Goal: Task Accomplishment & Management: Complete application form

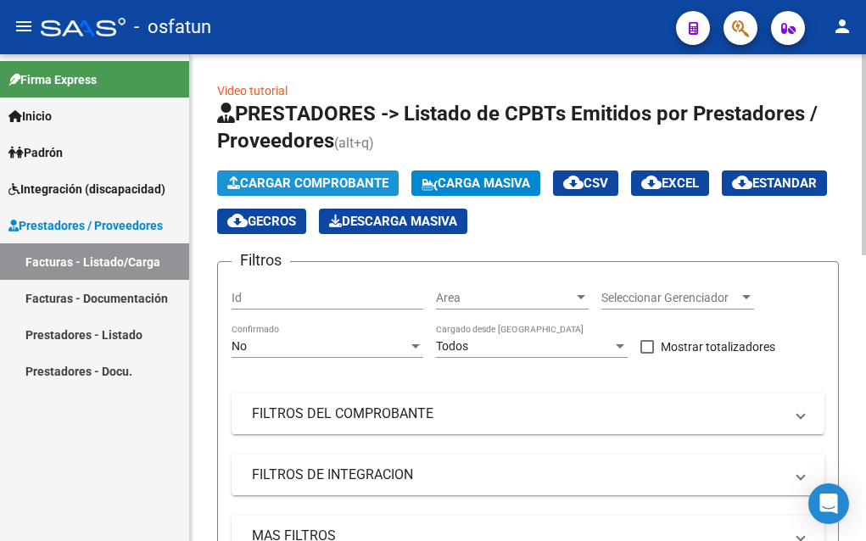
click at [326, 180] on span "Cargar Comprobante" at bounding box center [307, 183] width 161 height 15
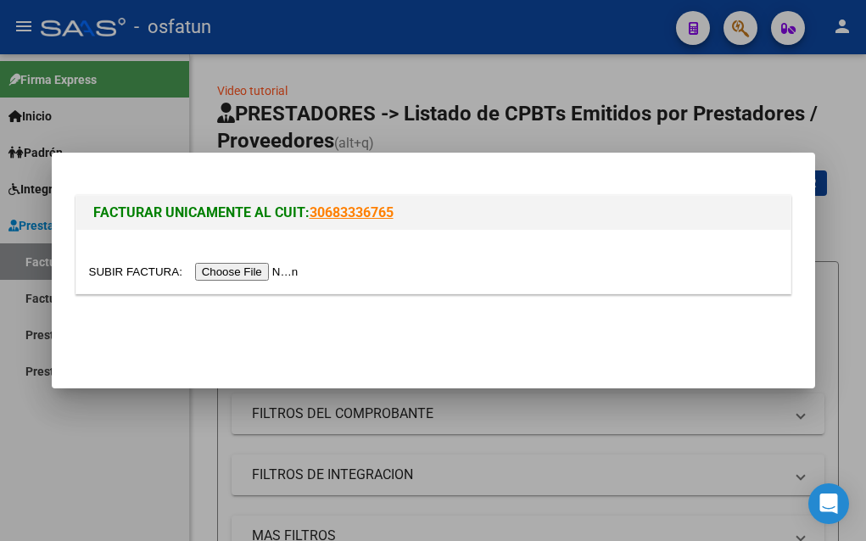
click at [270, 271] on input "file" at bounding box center [196, 272] width 215 height 18
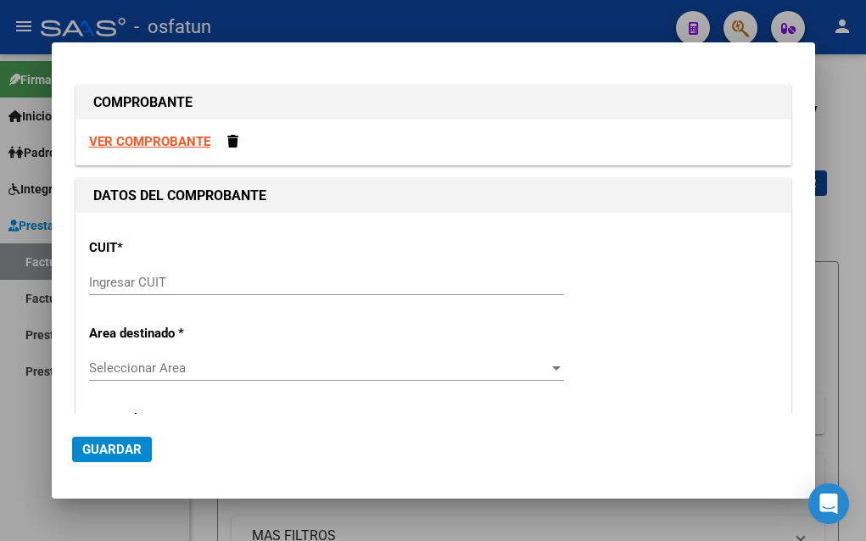
click at [100, 282] on input "Ingresar CUIT" at bounding box center [326, 282] width 475 height 15
type input "3"
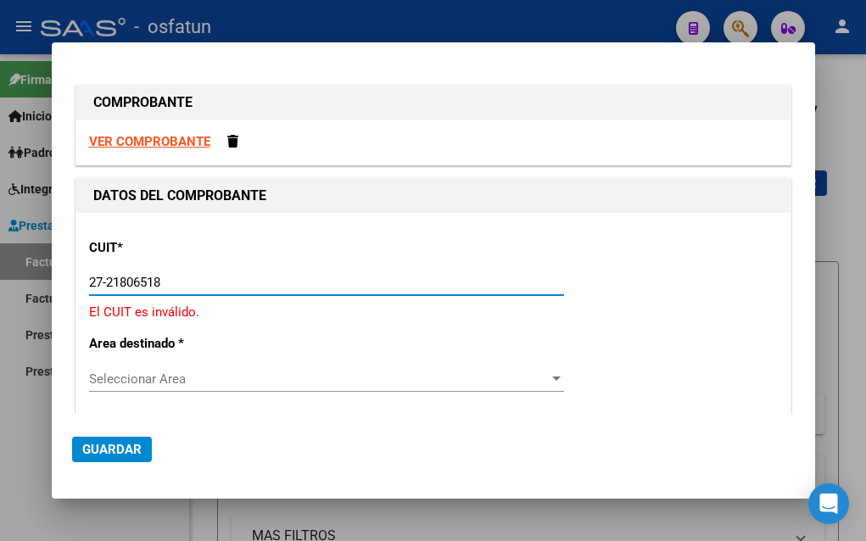
type input "27-21806518-5"
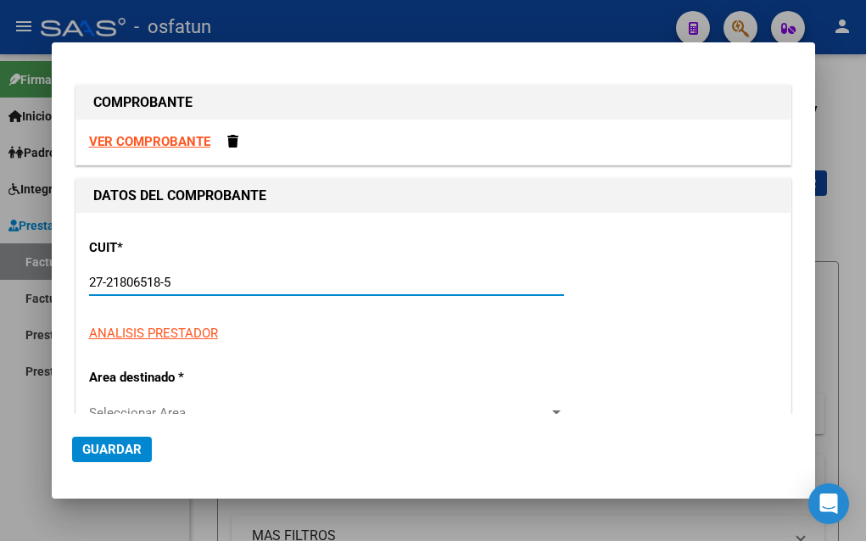
type input "2"
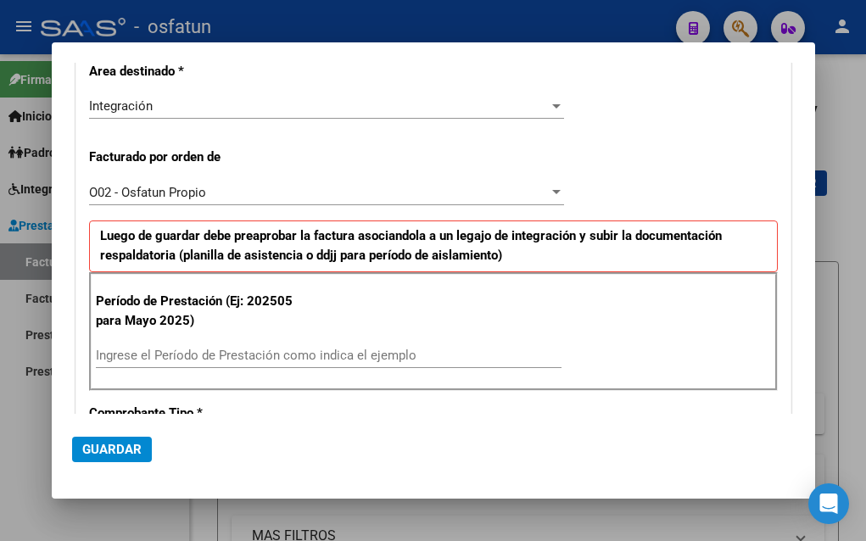
scroll to position [339, 0]
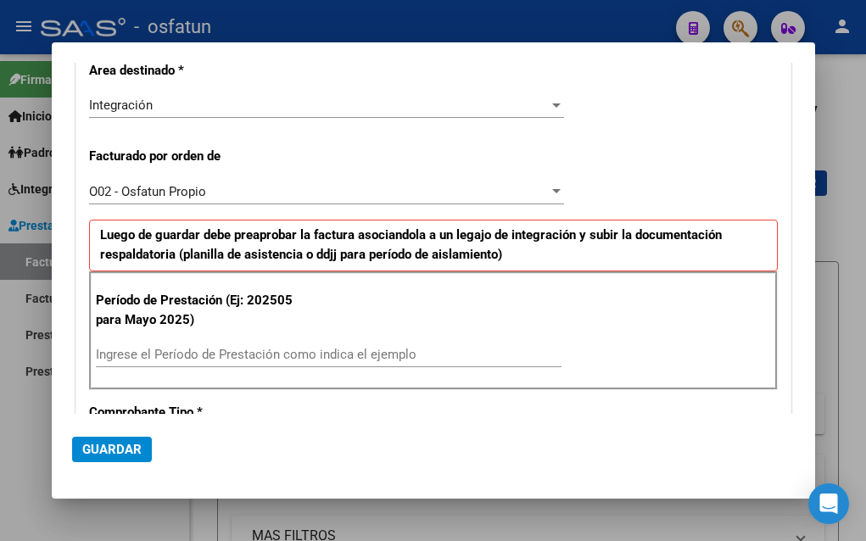
type input "27-21806518-5"
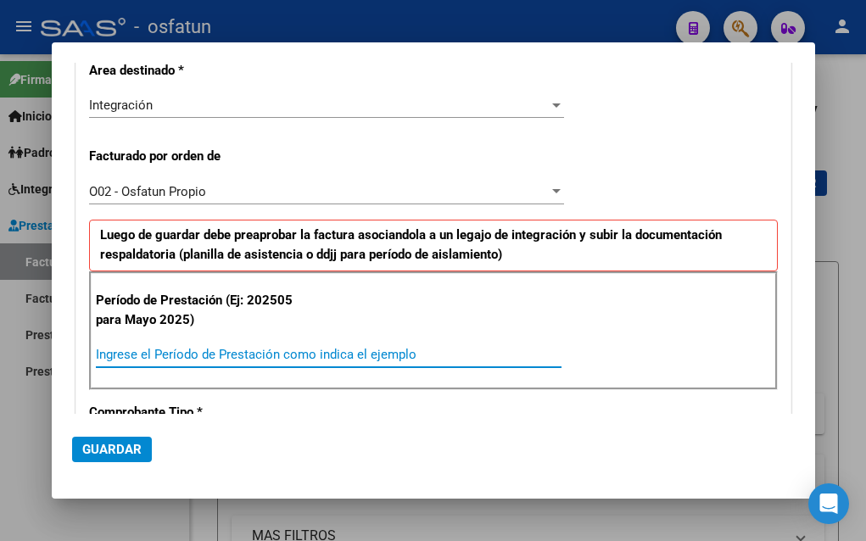
click at [154, 355] on input "Ingrese el Período de Prestación como indica el ejemplo" at bounding box center [329, 354] width 466 height 15
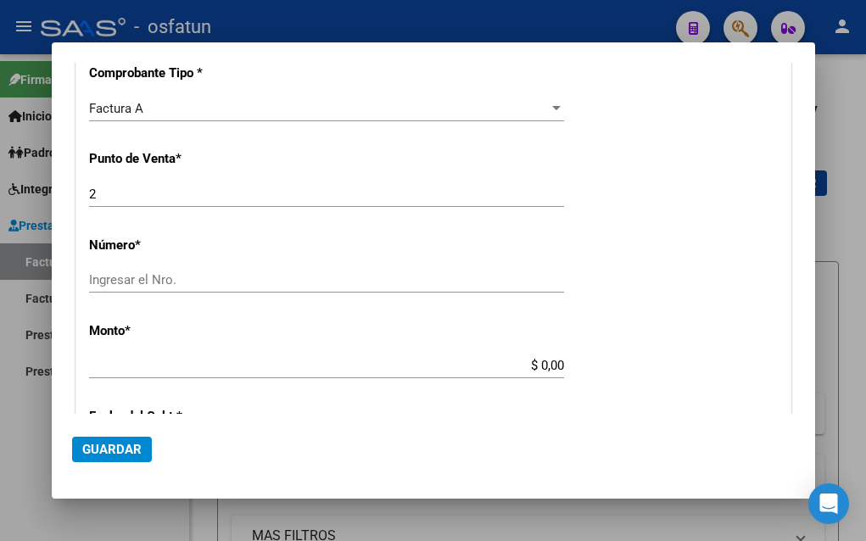
scroll to position [764, 0]
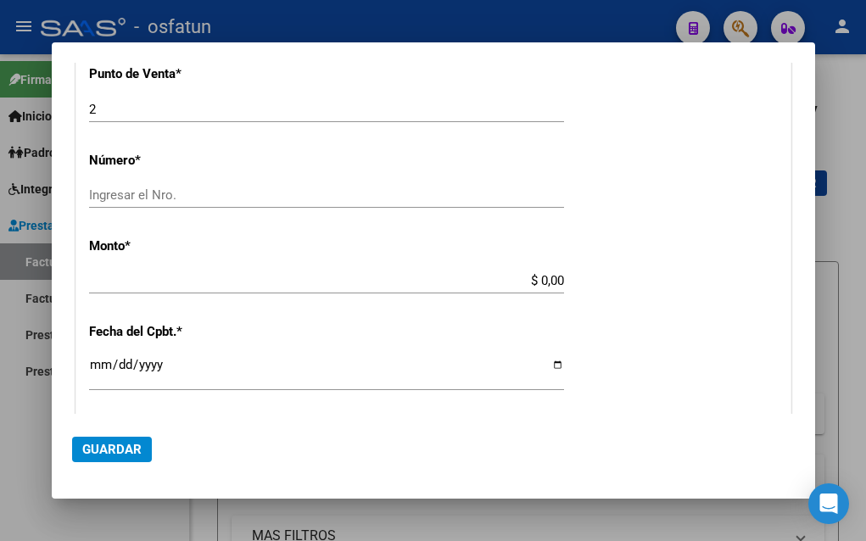
type input "202508"
click at [114, 456] on span "Guardar" at bounding box center [111, 449] width 59 height 15
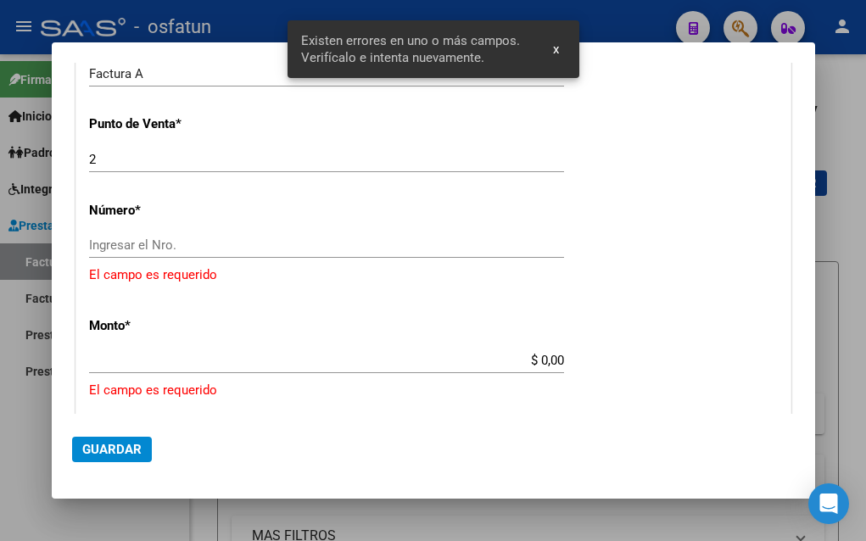
scroll to position [713, 0]
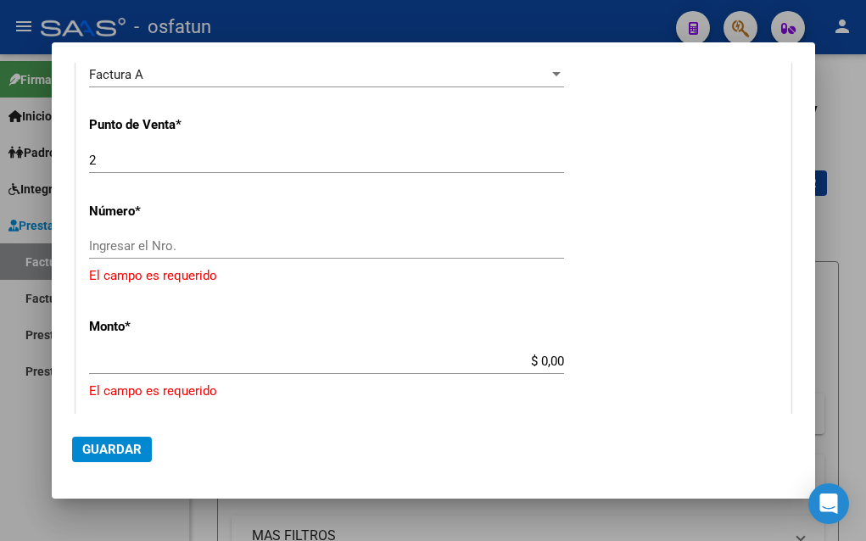
click at [92, 245] on input "Ingresar el Nro." at bounding box center [326, 245] width 475 height 15
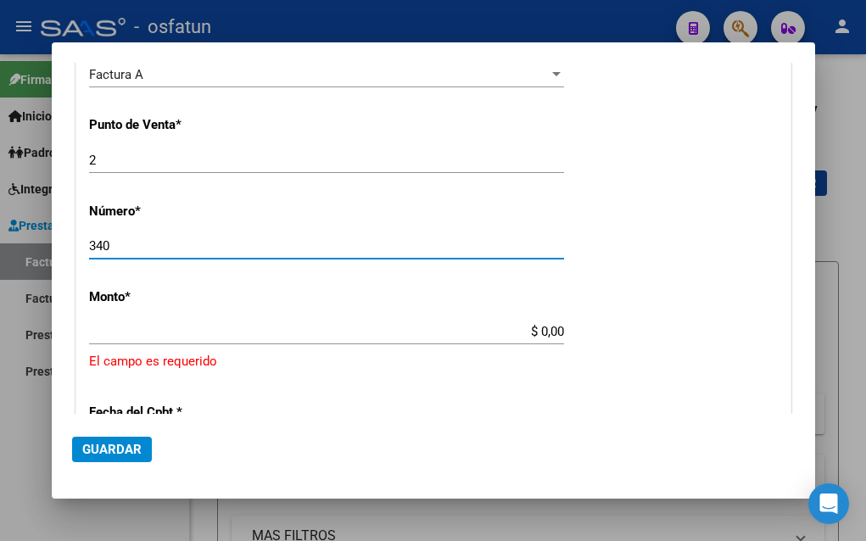
type input "340"
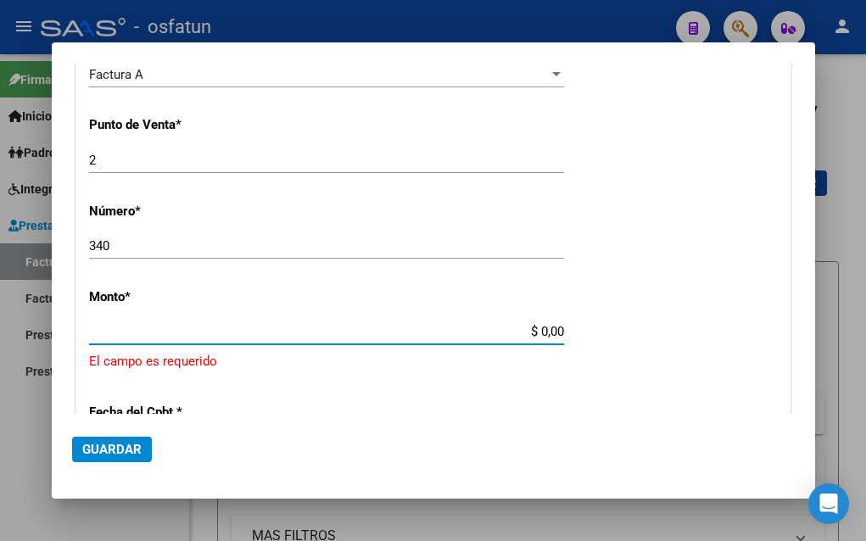
click at [554, 329] on input "$ 0,00" at bounding box center [326, 331] width 475 height 15
type input "$ 606.771,20"
type input "[DATE]"
type input "75365375788447"
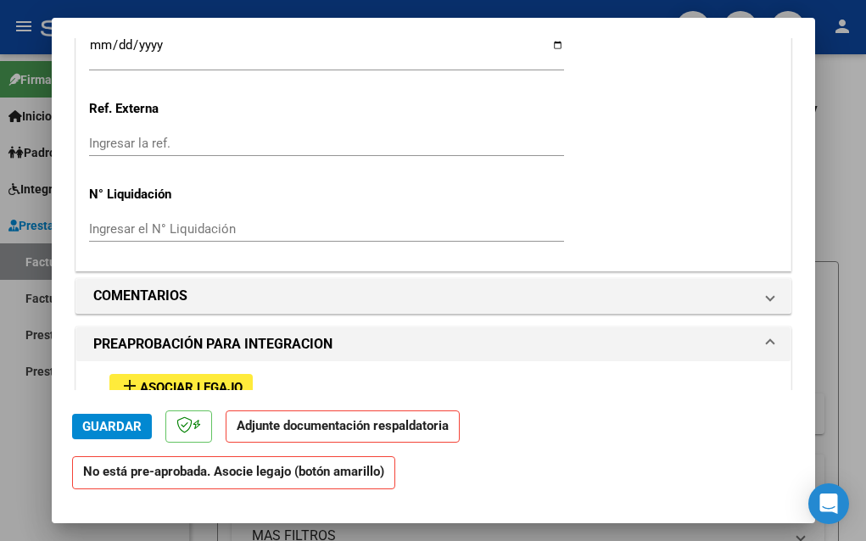
scroll to position [1442, 0]
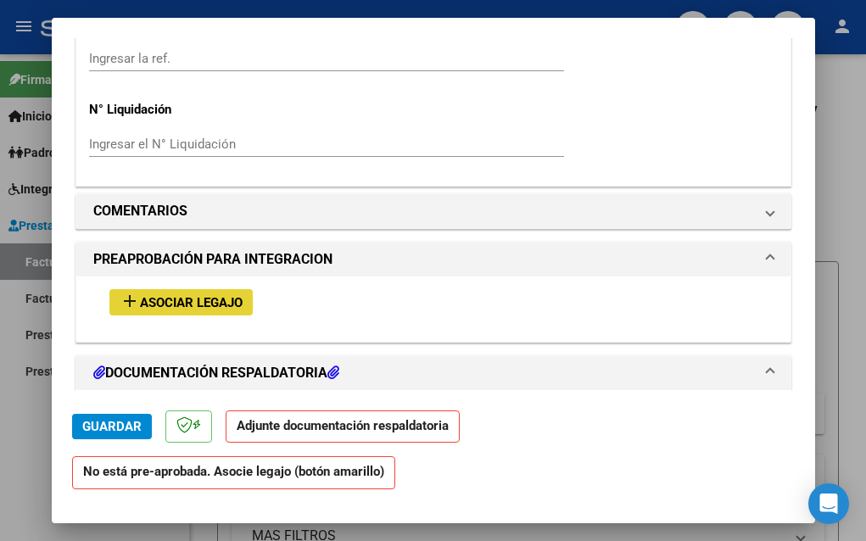
click at [198, 304] on span "Asociar Legajo" at bounding box center [191, 302] width 103 height 15
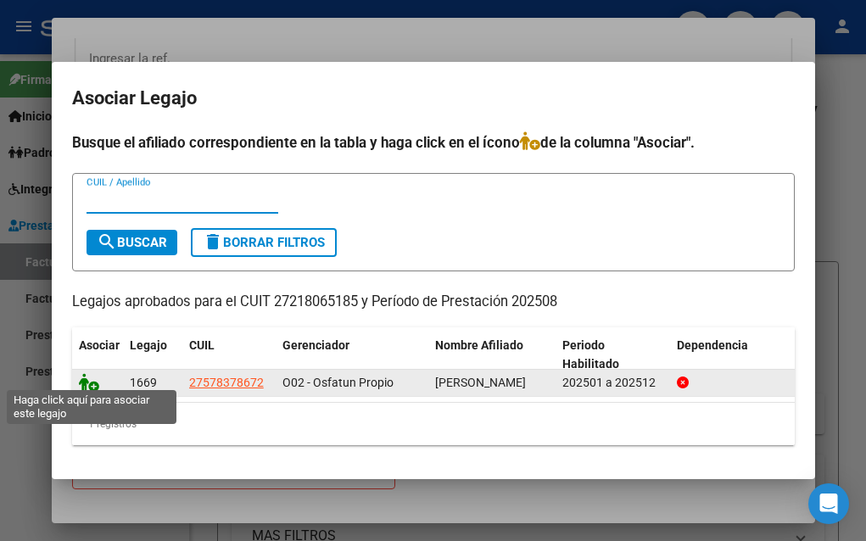
click at [91, 381] on icon at bounding box center [89, 382] width 20 height 19
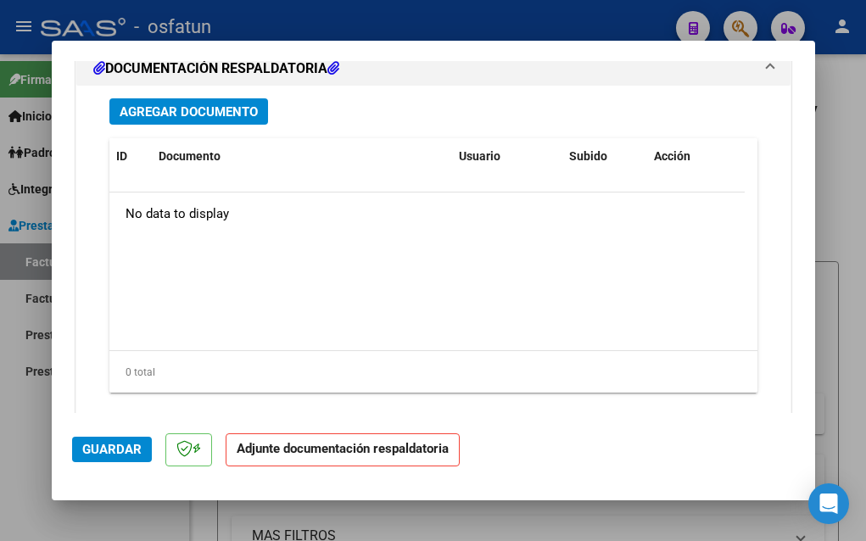
scroll to position [2068, 0]
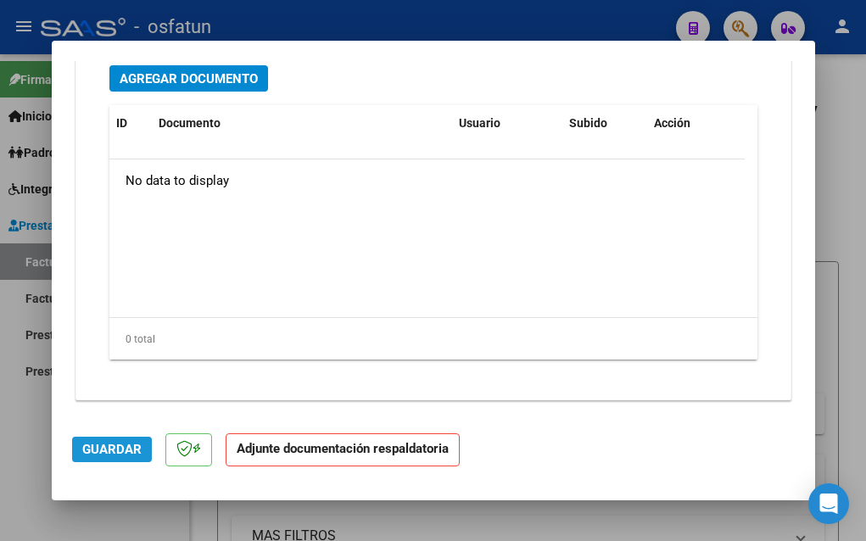
click at [103, 451] on span "Guardar" at bounding box center [111, 449] width 59 height 15
click at [20, 445] on div at bounding box center [433, 270] width 866 height 541
type input "$ 0,00"
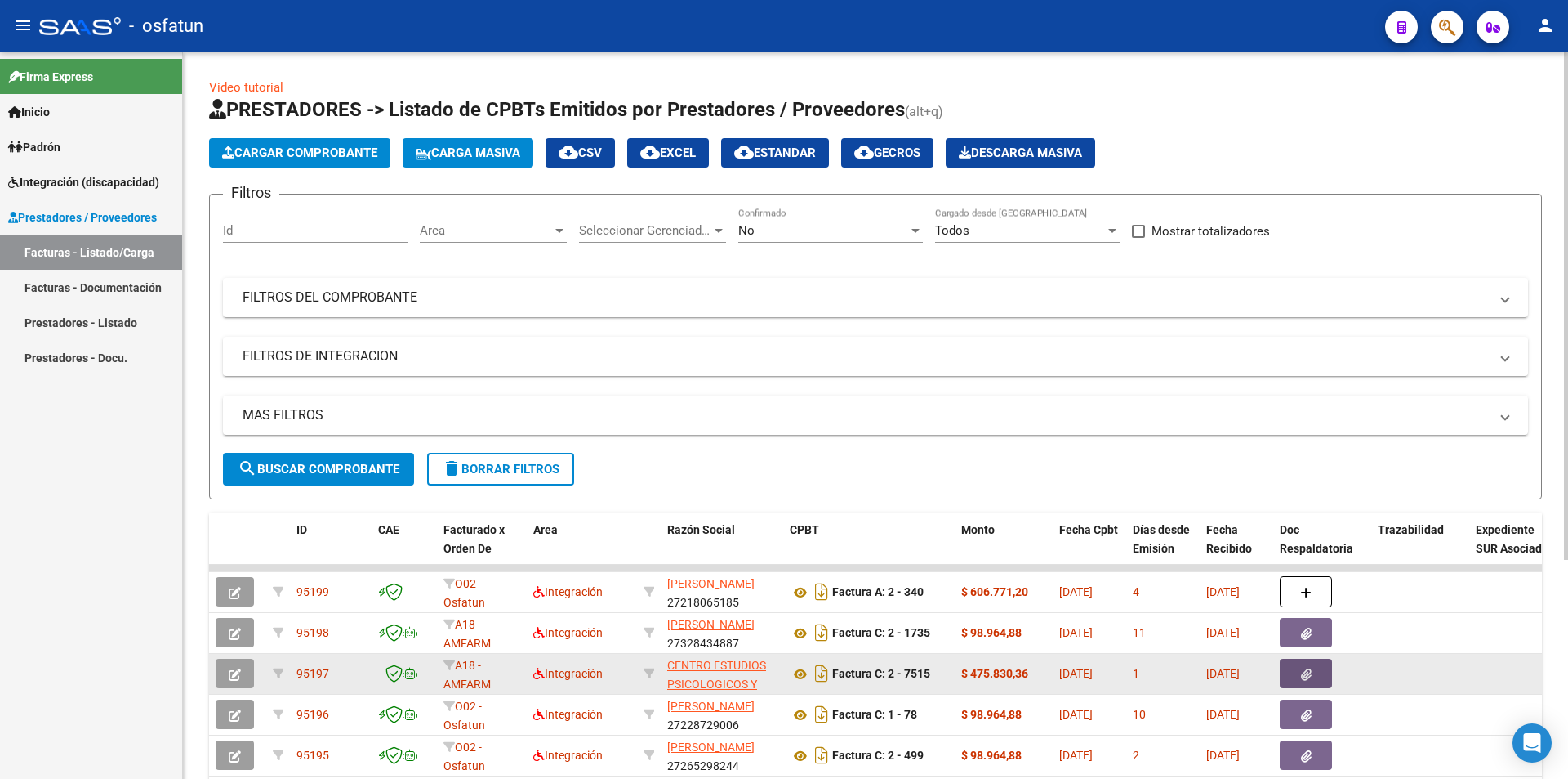
click at [833, 520] on icon "button" at bounding box center [1306, 674] width 11 height 13
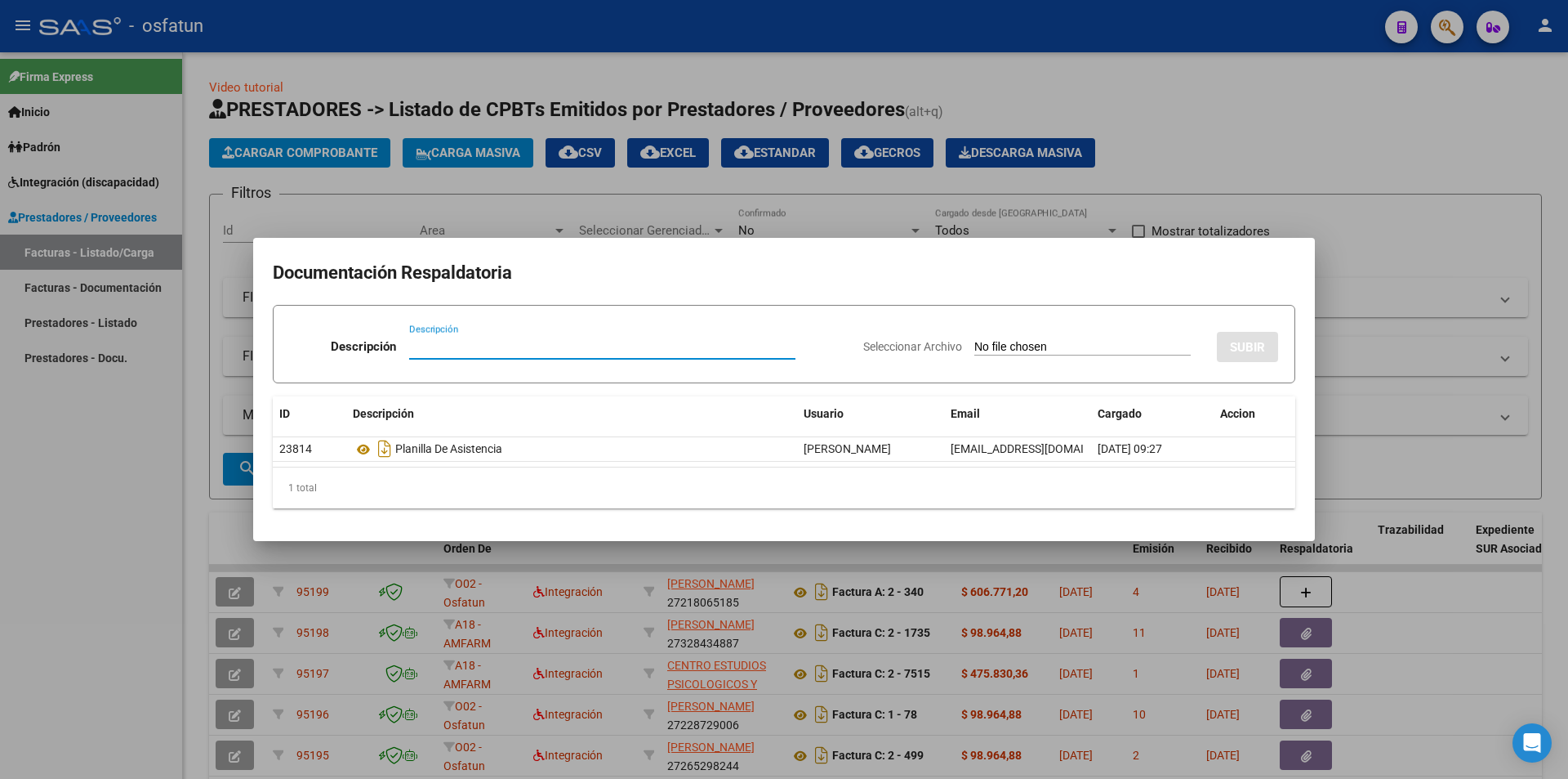
click at [833, 520] on div at bounding box center [784, 389] width 1568 height 779
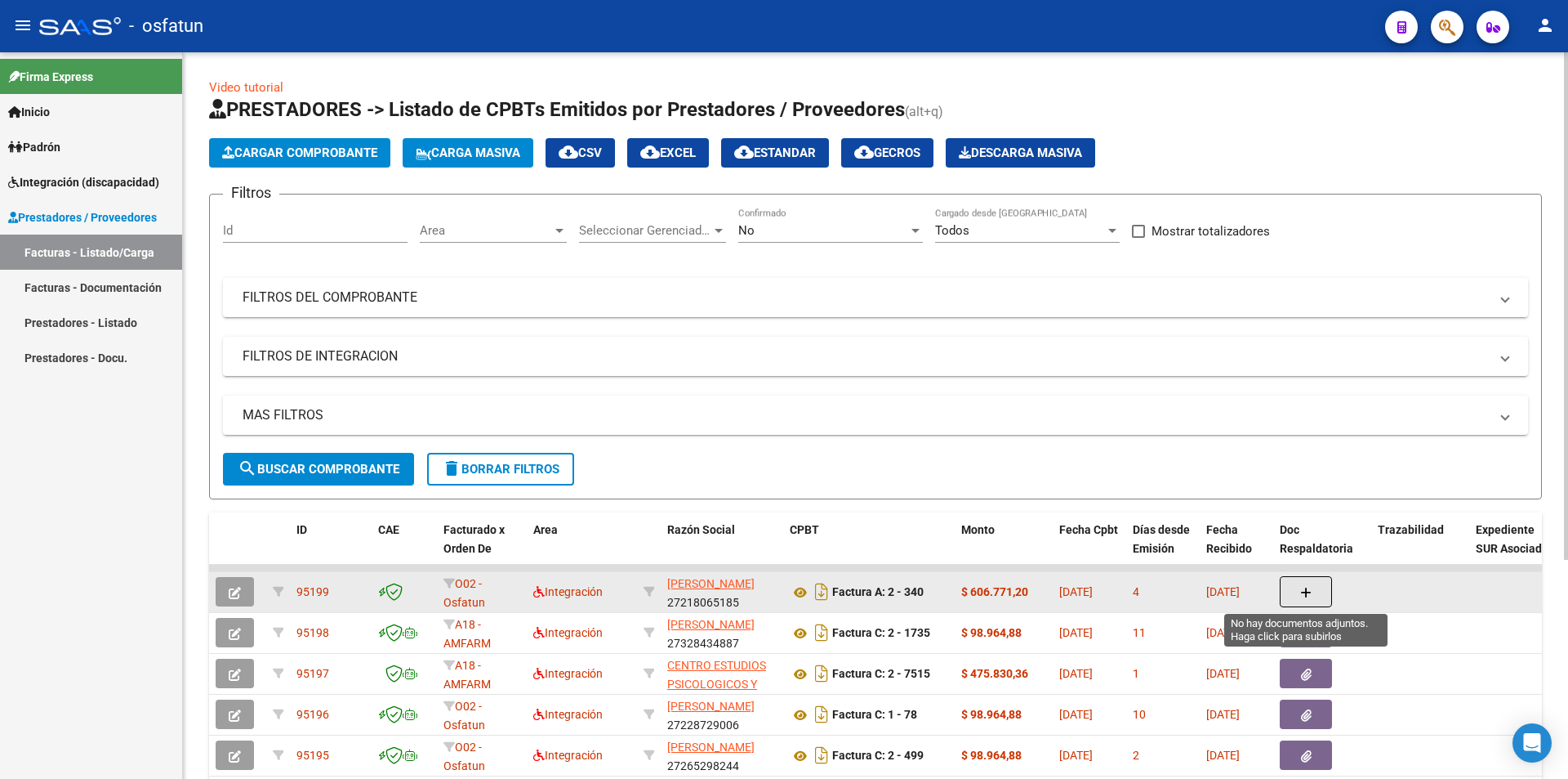
click at [833, 520] on icon "button" at bounding box center [1306, 592] width 12 height 13
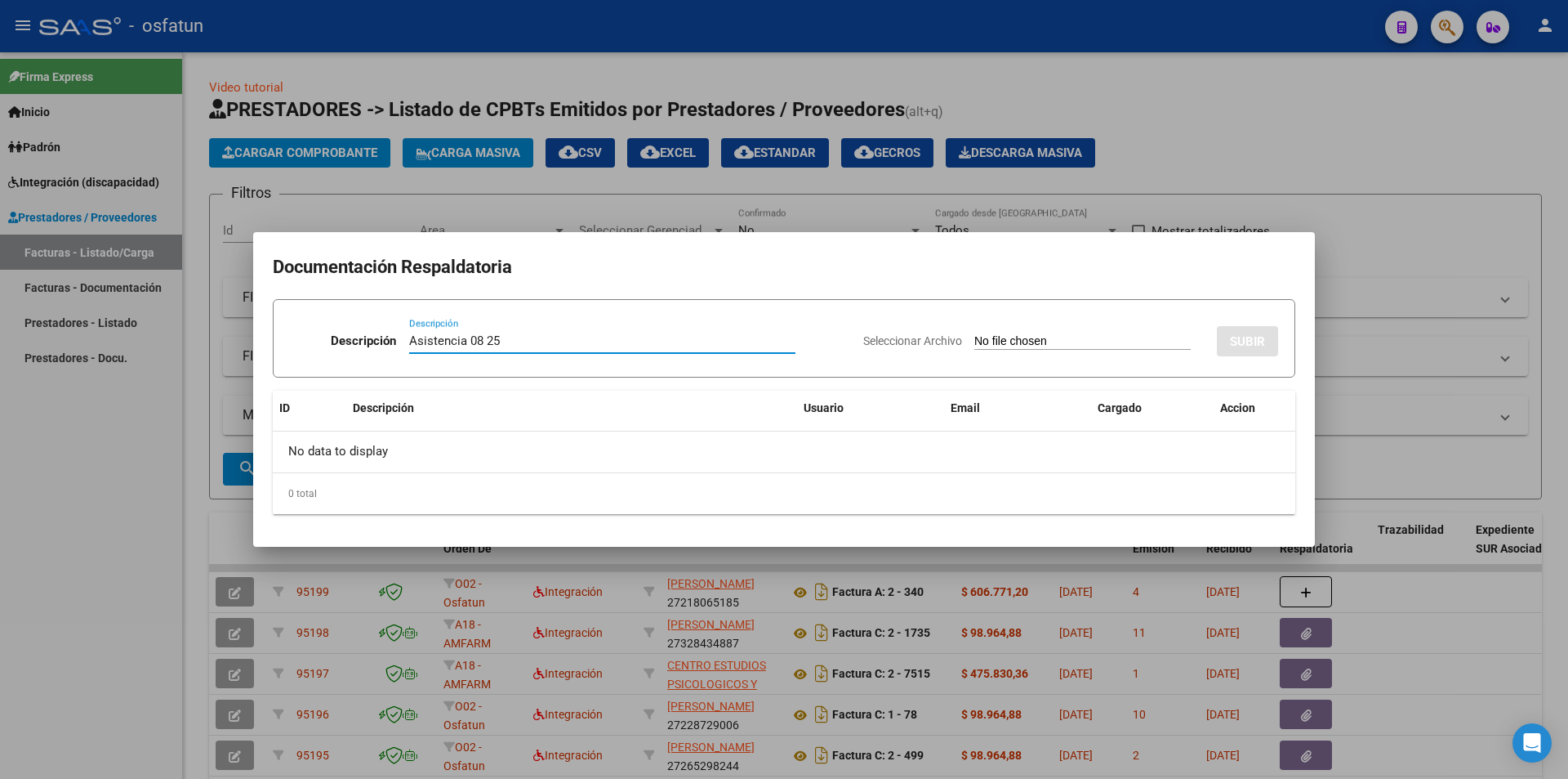
type input "Asistencia 08 25"
click at [833, 338] on input "Seleccionar Archivo" at bounding box center [1082, 342] width 217 height 15
type input "C:\fakepath\Asistencia [PERSON_NAME] 25.pdf"
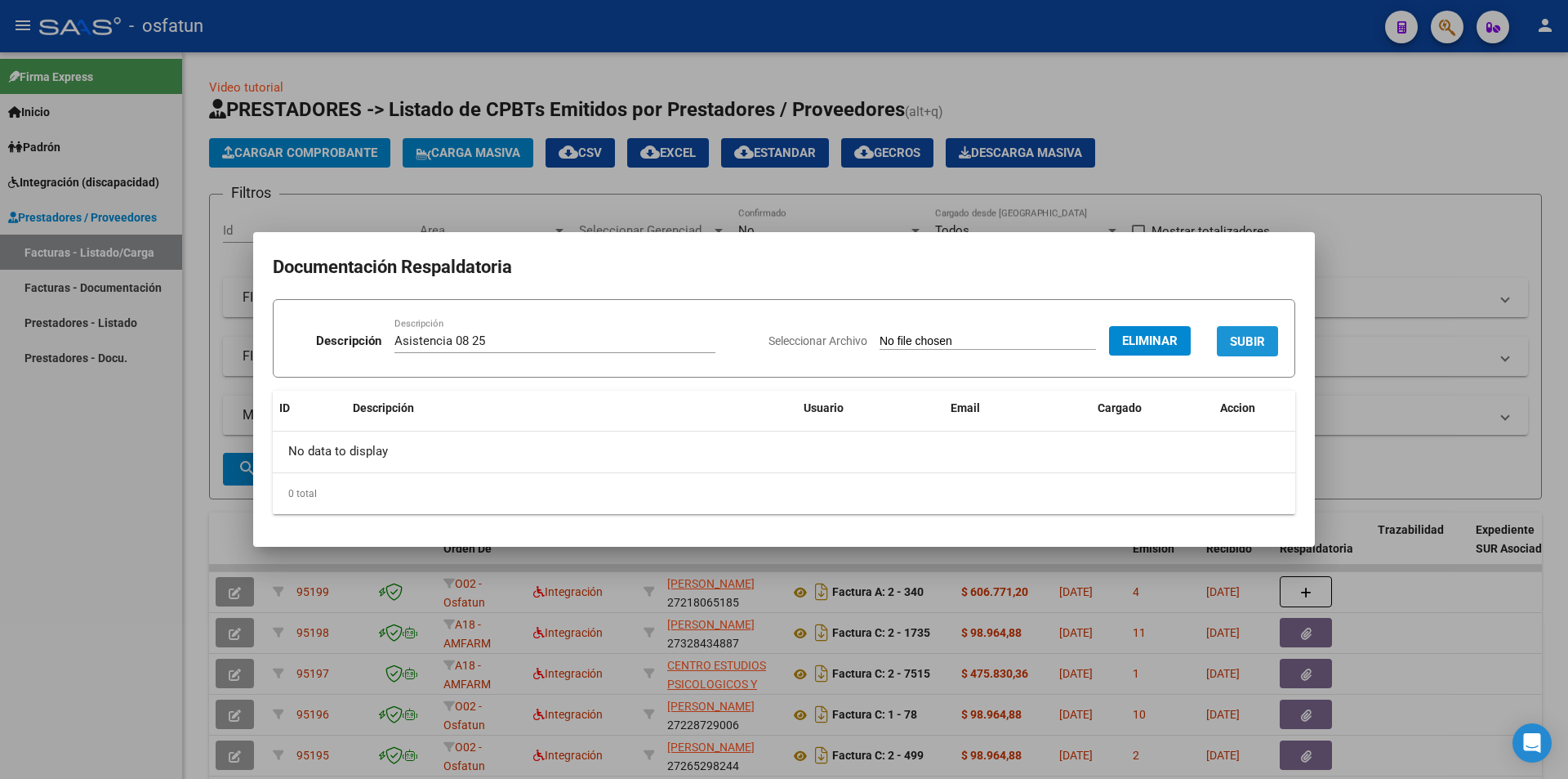
click at [833, 341] on span "SUBIR" at bounding box center [1247, 341] width 35 height 14
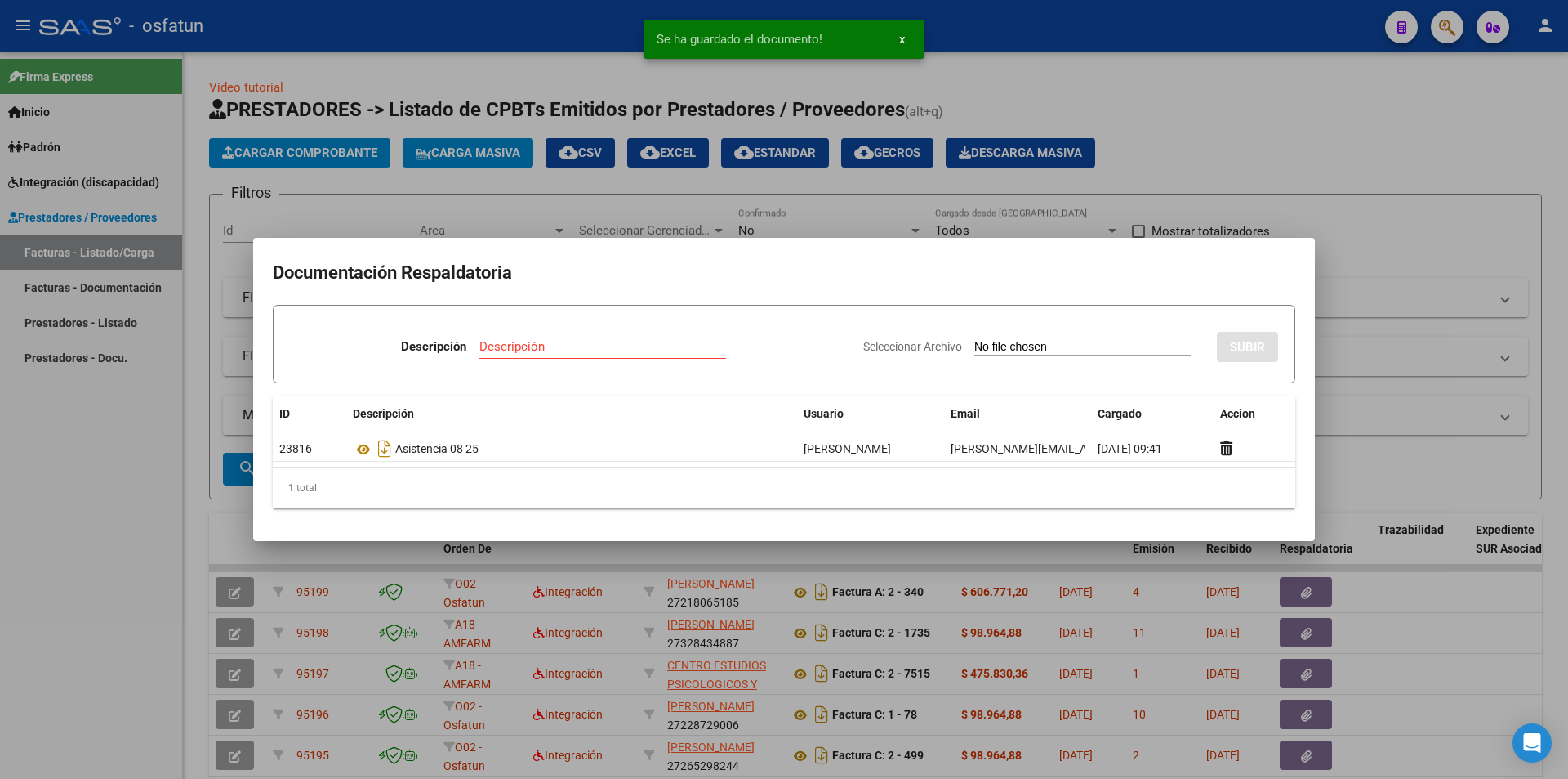
click at [52, 520] on div at bounding box center [784, 389] width 1568 height 779
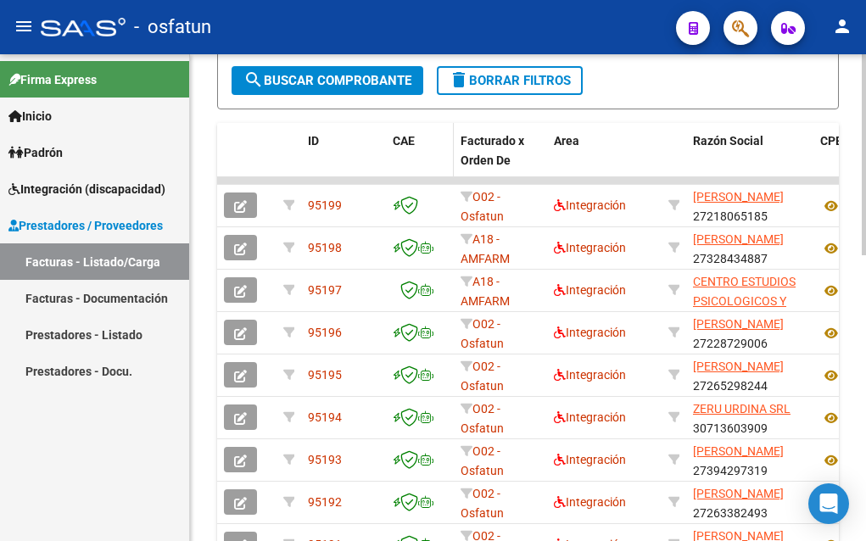
scroll to position [594, 0]
